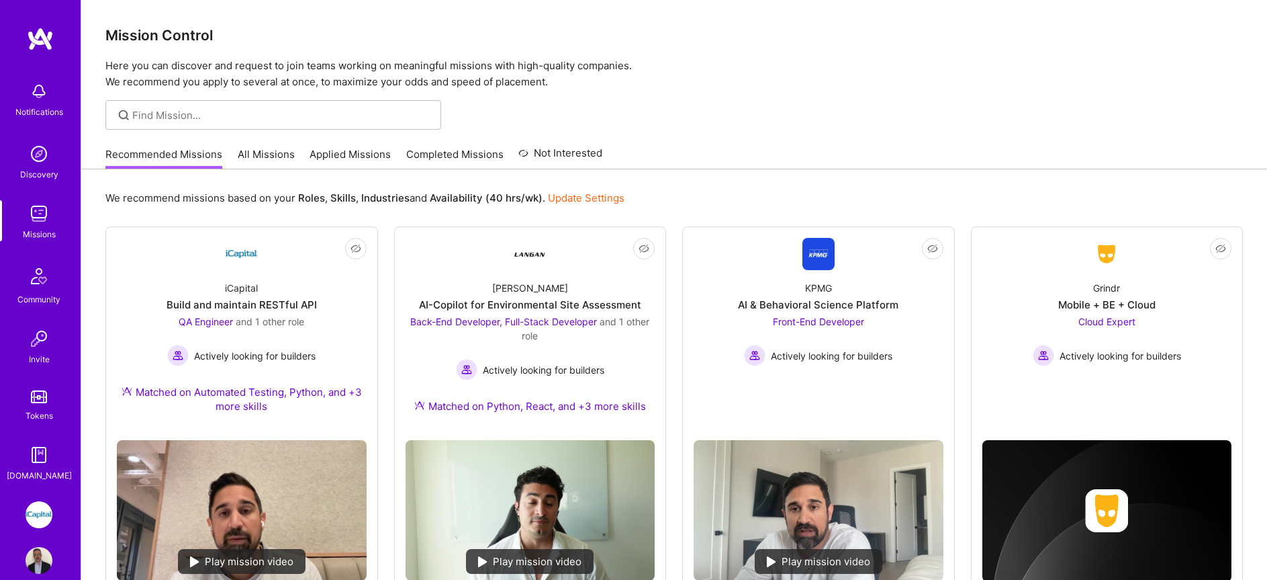
click at [269, 158] on link "All Missions" at bounding box center [266, 158] width 57 height 22
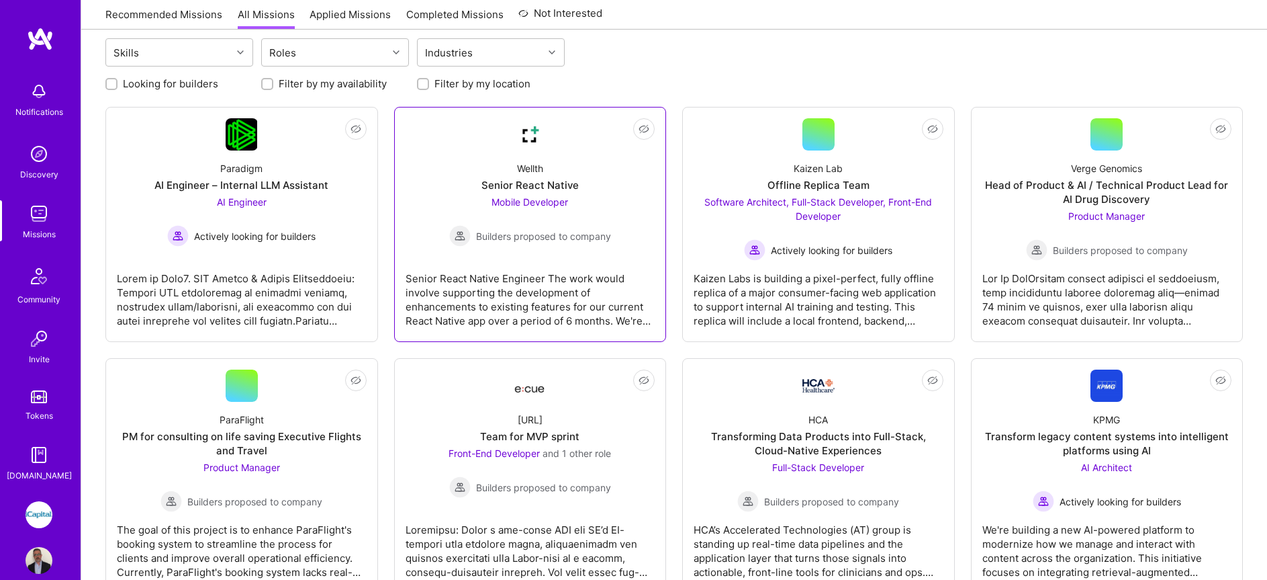
scroll to position [26, 0]
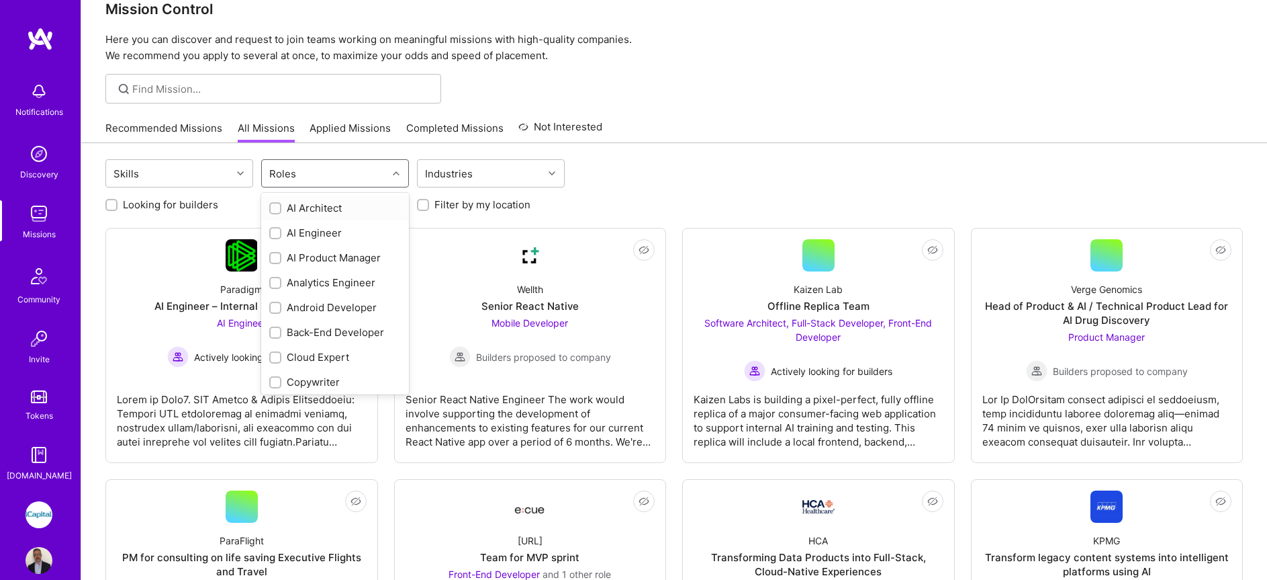
click at [362, 169] on div "Roles" at bounding box center [325, 173] width 126 height 27
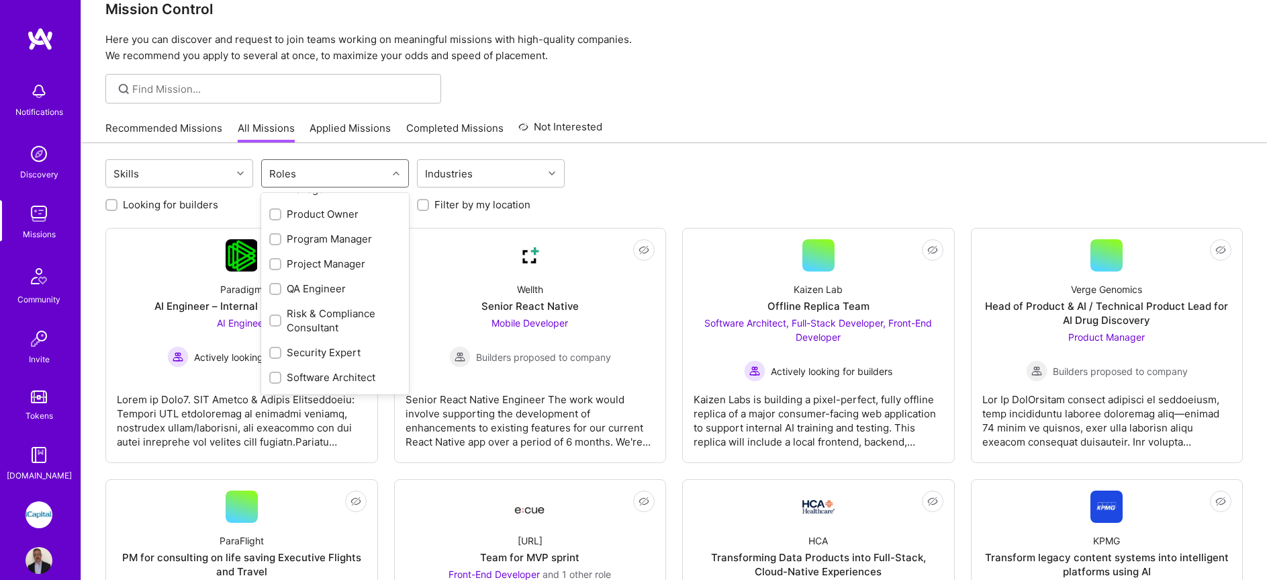
scroll to position [667, 0]
click at [306, 283] on div "QA Engineer" at bounding box center [335, 290] width 132 height 14
checkbox input "true"
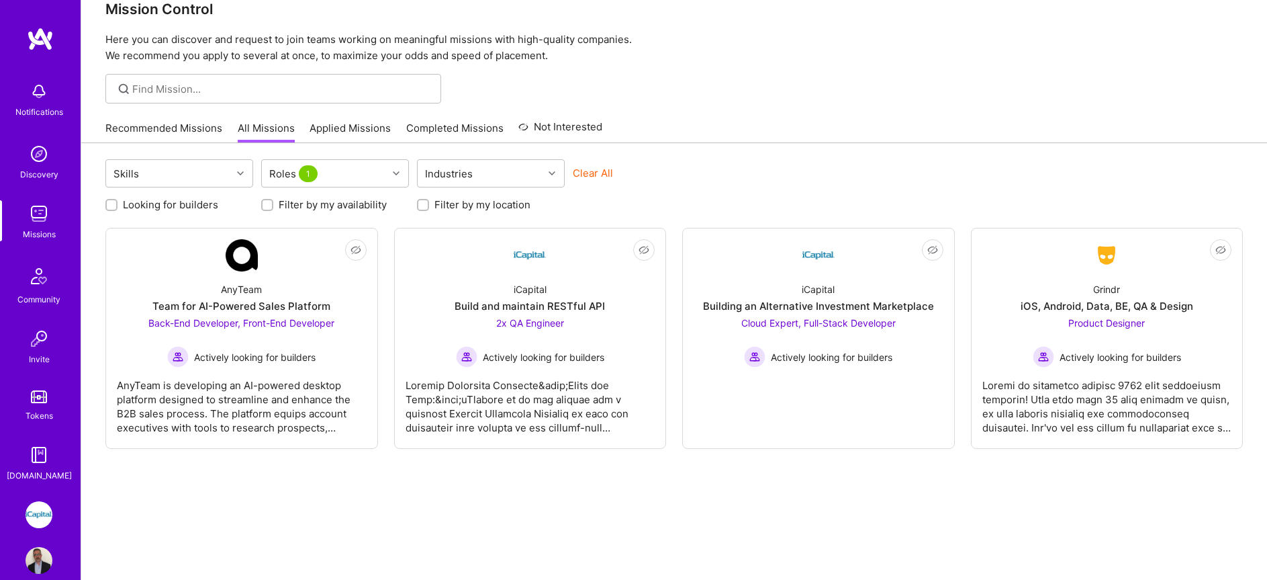
click at [649, 543] on div "Skills Roles 1 Industries Clear All Looking for builders Filter by my availabil…" at bounding box center [674, 374] width 1186 height 463
click at [38, 227] on div "Missions" at bounding box center [39, 234] width 33 height 14
